Goal: Task Accomplishment & Management: Use online tool/utility

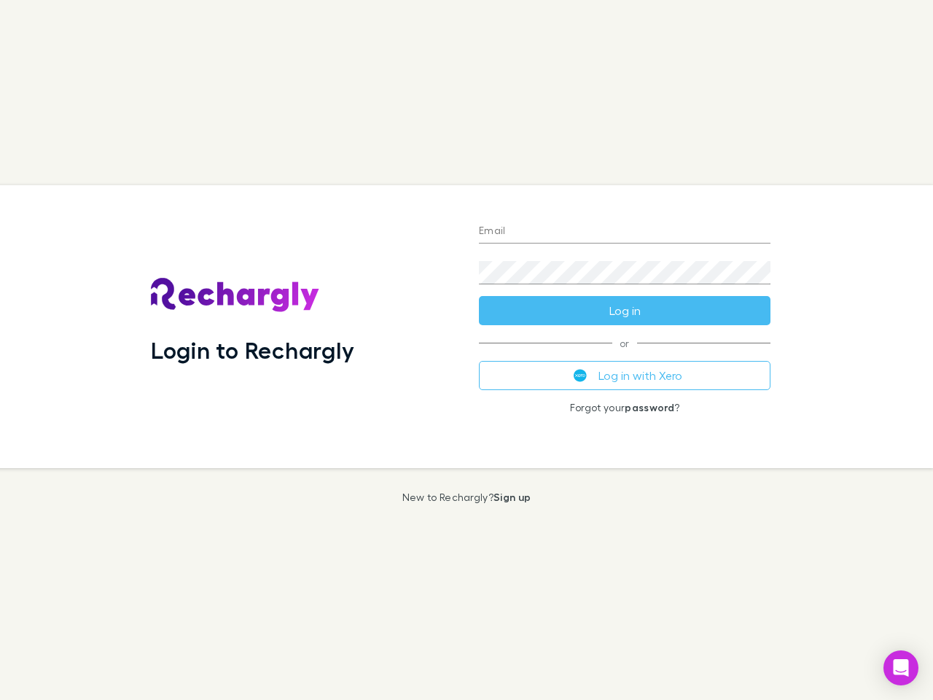
click at [466, 350] on div "Login to Rechargly" at bounding box center [303, 326] width 328 height 283
click at [625, 232] on input "Email" at bounding box center [625, 231] width 292 height 23
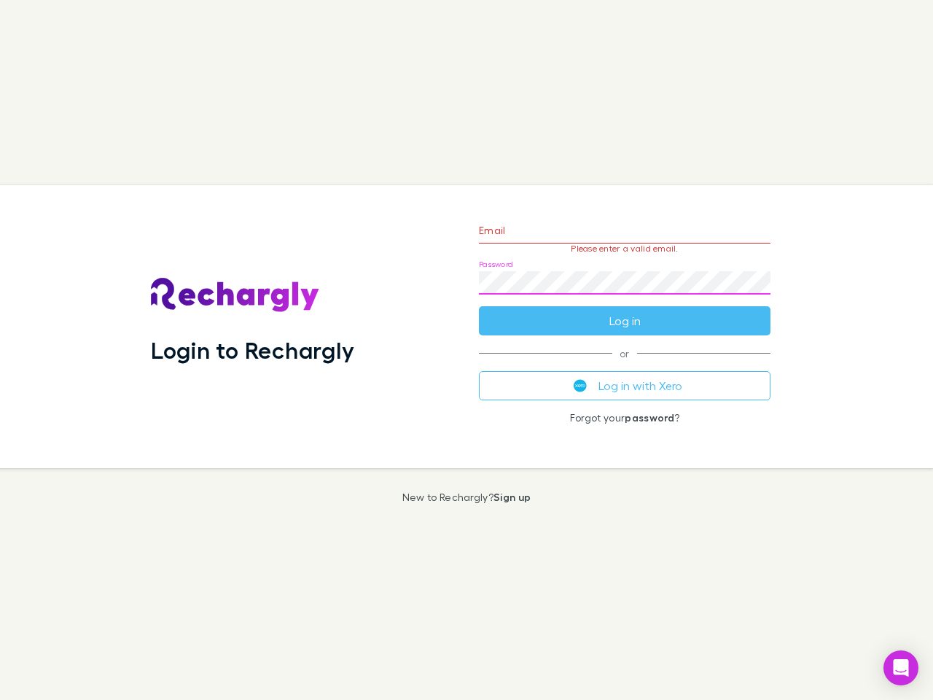
click at [625, 310] on form "Email Please enter a valid email. Password Log in" at bounding box center [625, 271] width 292 height 127
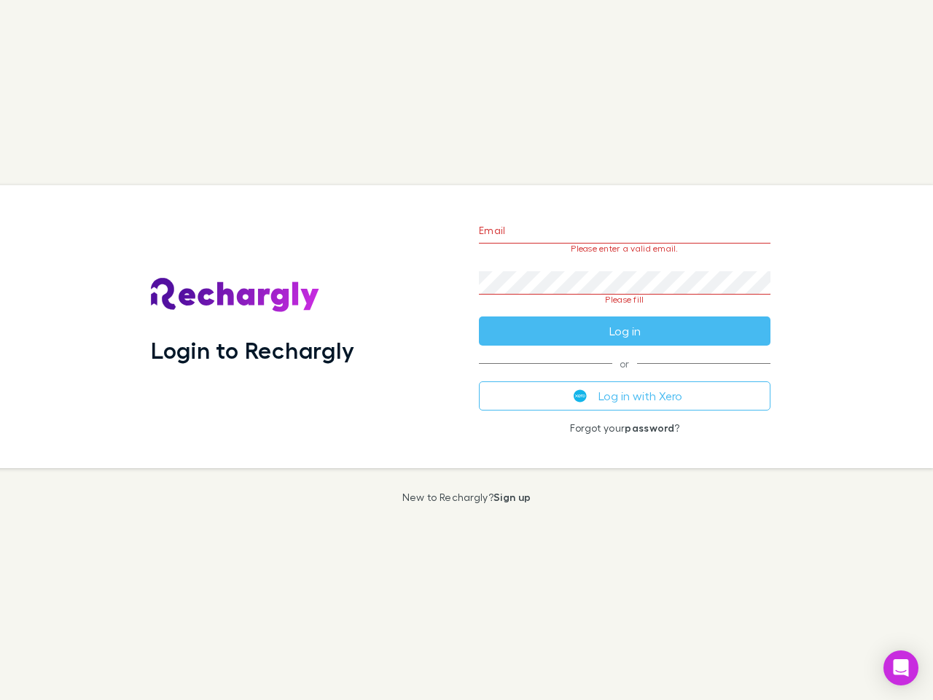
click at [625, 375] on div "Email Please enter a valid email. Password Please fill Log in or Log in with Xe…" at bounding box center [624, 326] width 315 height 283
click at [901, 668] on icon "Open Intercom Messenger" at bounding box center [900, 667] width 15 height 17
